Goal: Book appointment/travel/reservation

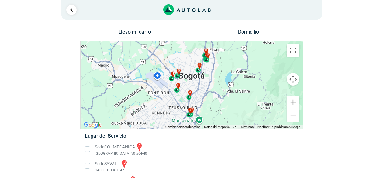
click at [246, 31] on button "Domicilio" at bounding box center [248, 33] width 33 height 9
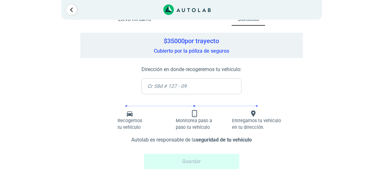
scroll to position [19, 0]
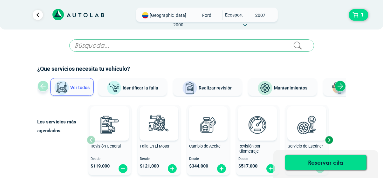
scroll to position [95, 0]
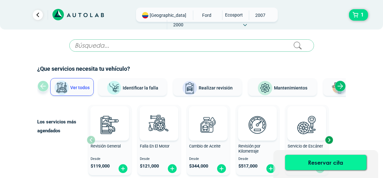
click at [323, 165] on button "Reservar cita" at bounding box center [325, 162] width 81 height 15
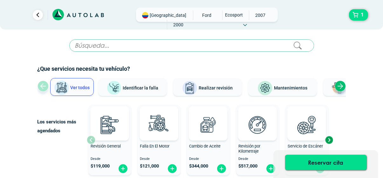
scroll to position [95, 0]
